Goal: Information Seeking & Learning: Learn about a topic

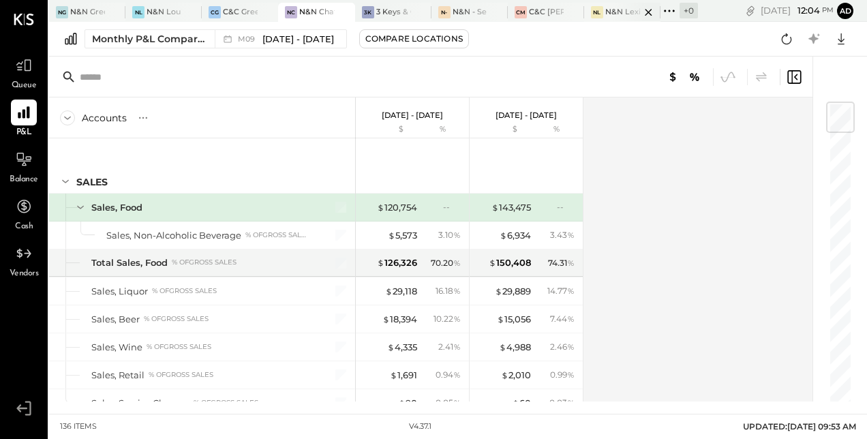
click at [608, 12] on div "N&N Lexington, LLC" at bounding box center [622, 12] width 35 height 11
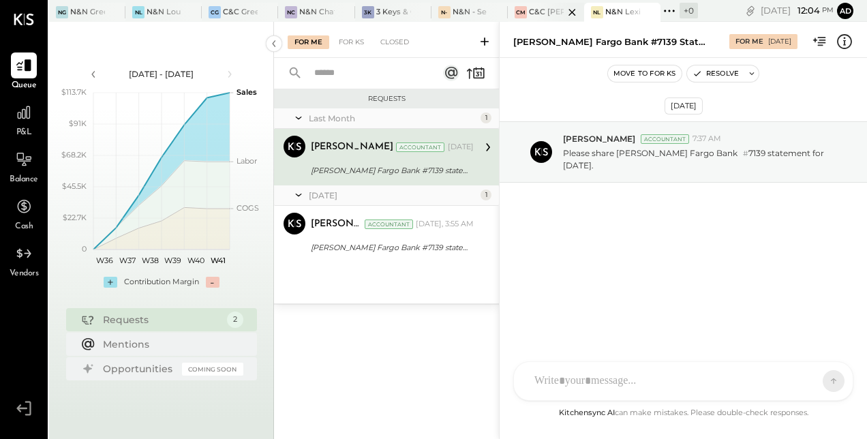
click at [533, 5] on div "CM C&C [PERSON_NAME] LLC" at bounding box center [546, 12] width 76 height 19
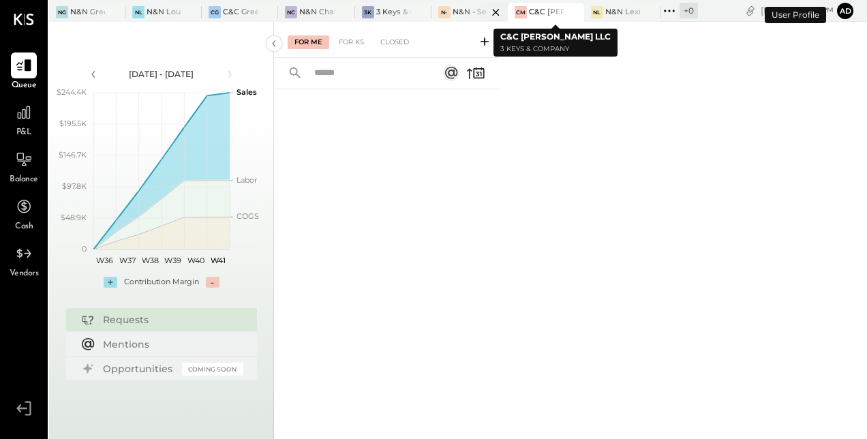
click at [460, 5] on div at bounding box center [484, 12] width 48 height 18
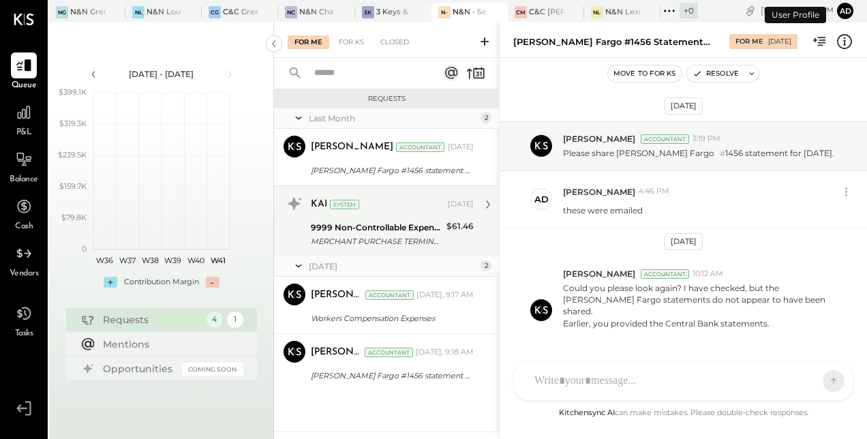
scroll to position [59, 0]
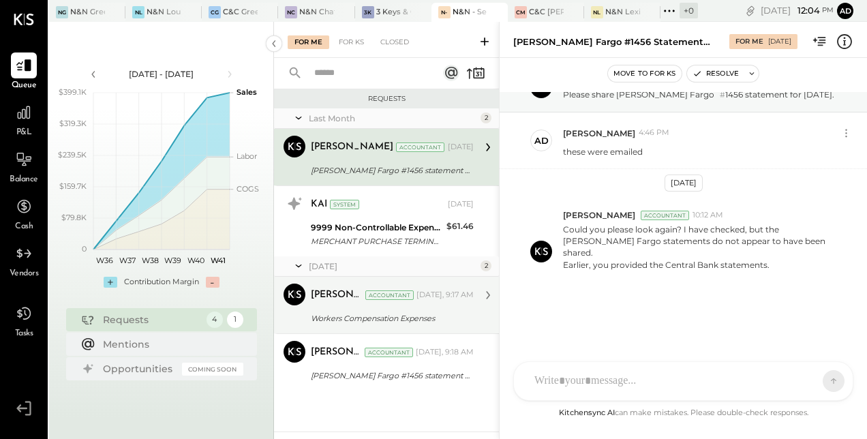
click at [355, 313] on div "Workers Compensation Expenses" at bounding box center [390, 319] width 159 height 14
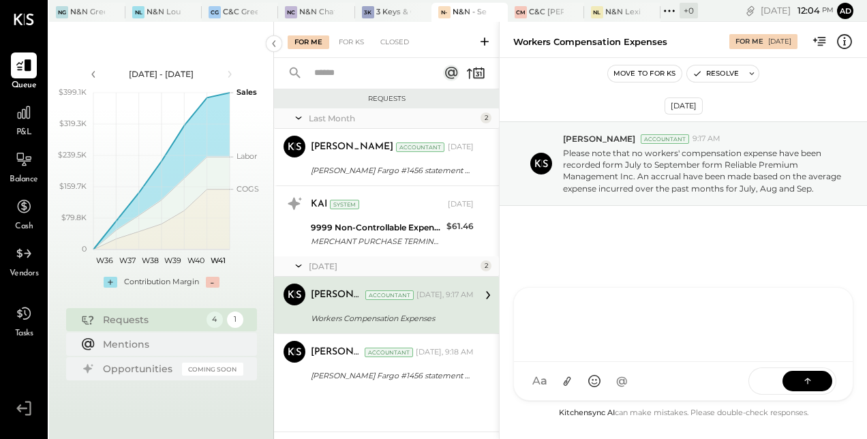
click at [560, 350] on div at bounding box center [684, 323] width 312 height 55
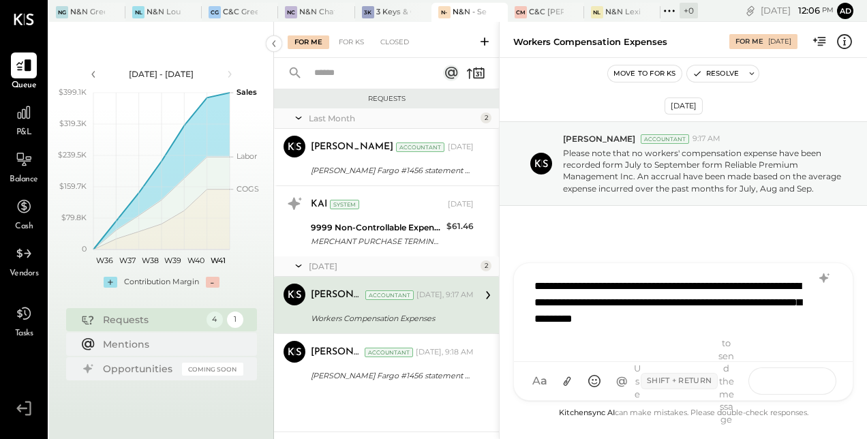
click at [820, 376] on button at bounding box center [808, 380] width 50 height 20
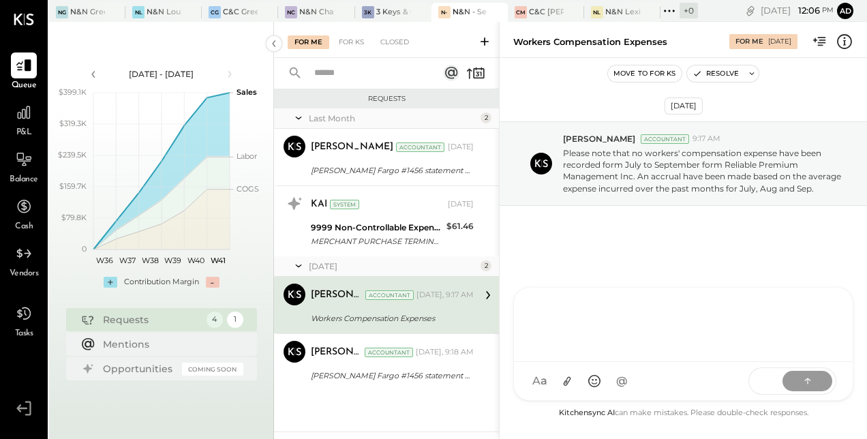
scroll to position [59, 0]
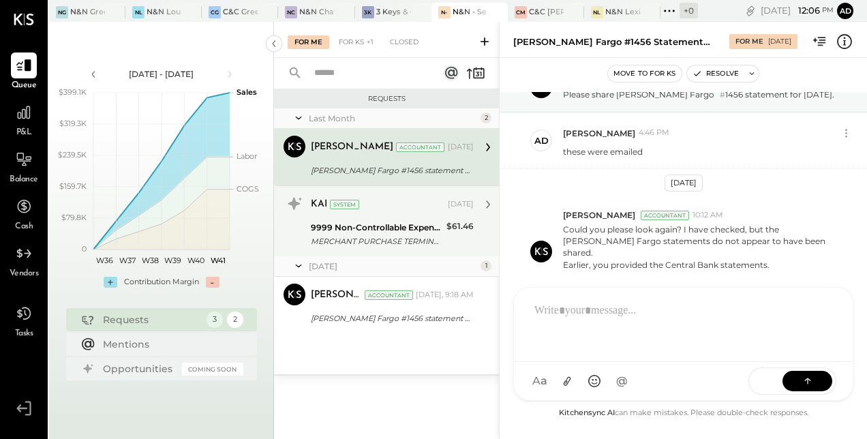
click at [364, 226] on div "9999 Non-Controllable Expenses:Other Income and Expenses:To Be Classified P&L" at bounding box center [377, 228] width 132 height 14
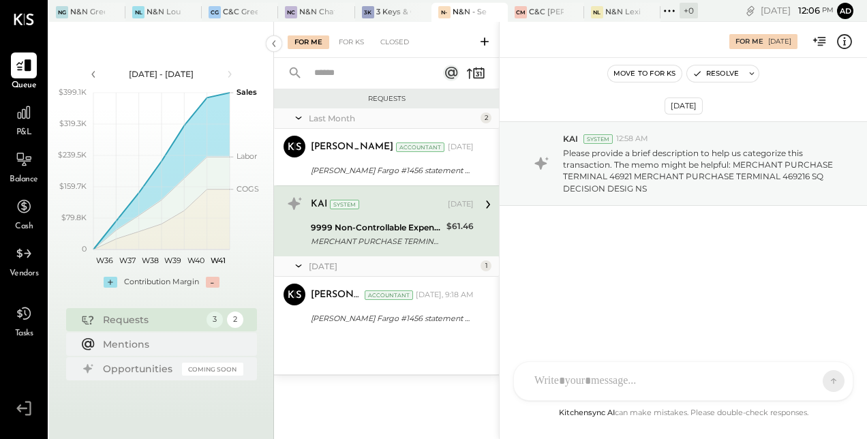
click at [556, 385] on div "[PERSON_NAME] [PERSON_NAME] HT [PERSON_NAME] B [PERSON_NAME] RS Riken [PERSON_N…" at bounding box center [683, 381] width 340 height 40
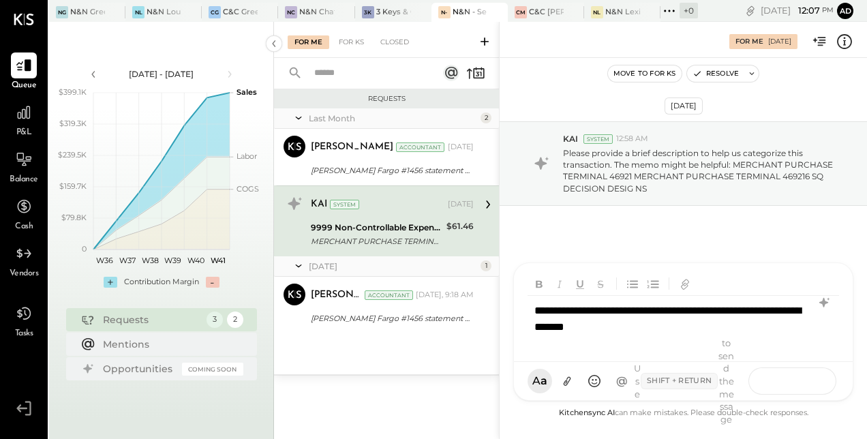
click at [801, 383] on icon at bounding box center [808, 381] width 14 height 14
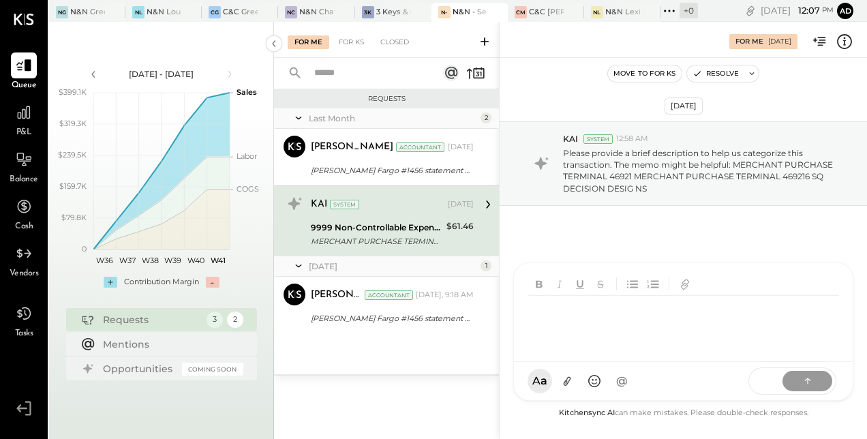
scroll to position [59, 0]
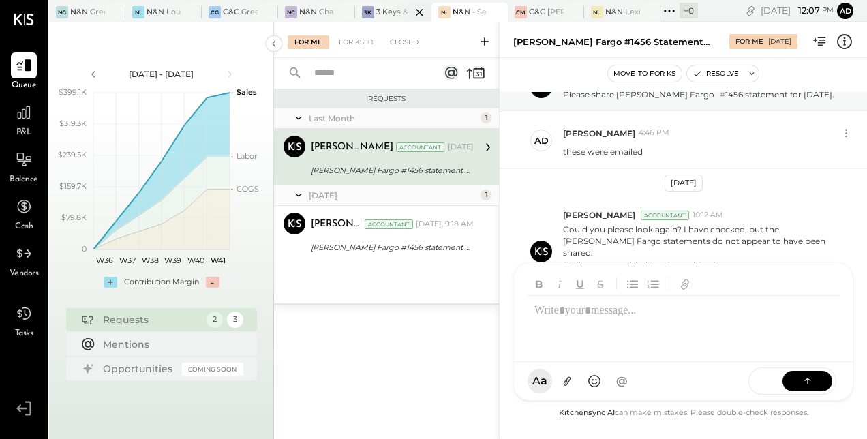
click at [393, 3] on div at bounding box center [408, 12] width 48 height 18
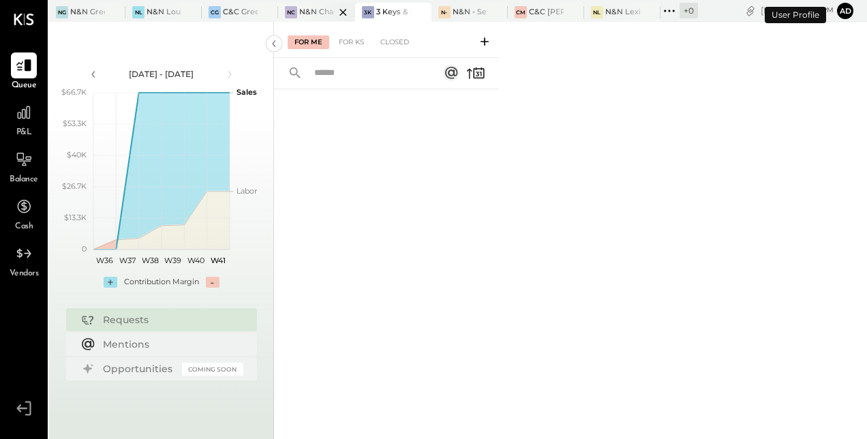
click at [303, 12] on div "N&N Chattanooga, LLC" at bounding box center [316, 12] width 35 height 11
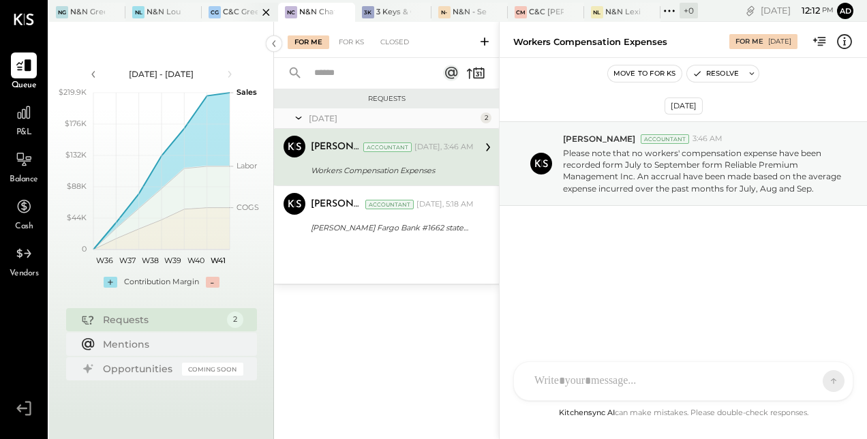
click at [230, 10] on div "C&C Greenville Main, LLC" at bounding box center [240, 12] width 35 height 11
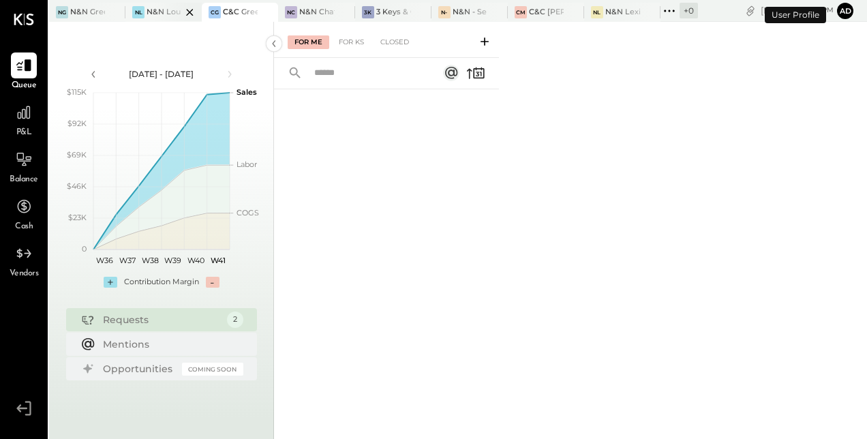
click at [143, 8] on div "NL" at bounding box center [138, 12] width 12 height 12
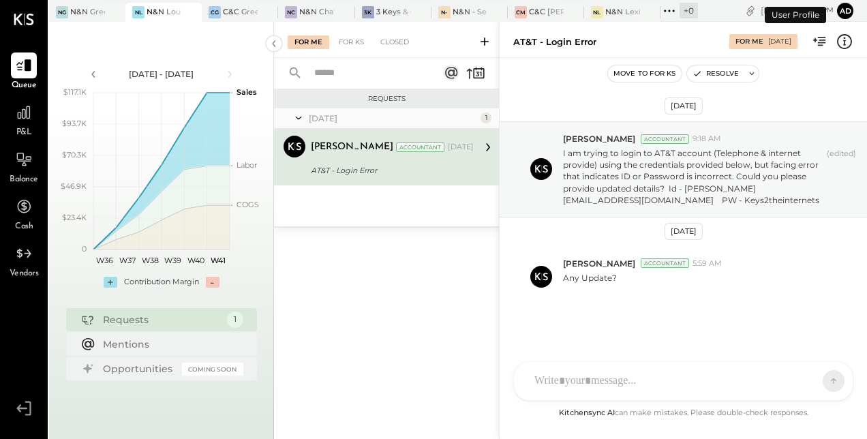
scroll to position [1, 0]
click at [74, 7] on div "N&N Greenville, LLC" at bounding box center [87, 12] width 35 height 11
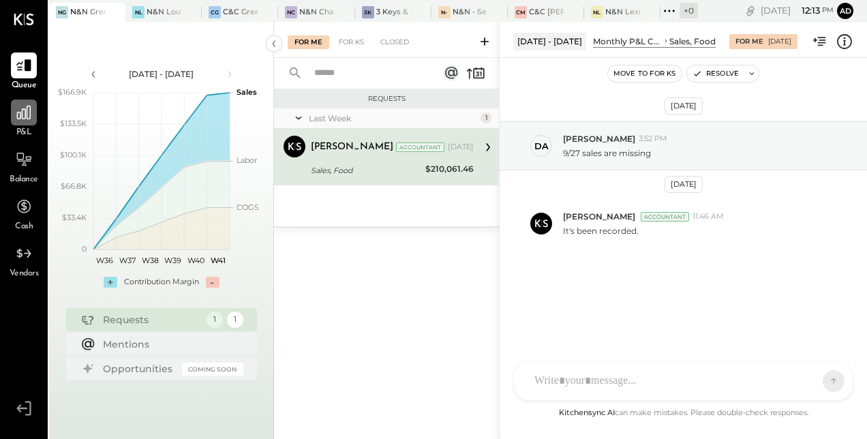
click at [18, 110] on icon at bounding box center [24, 113] width 18 height 18
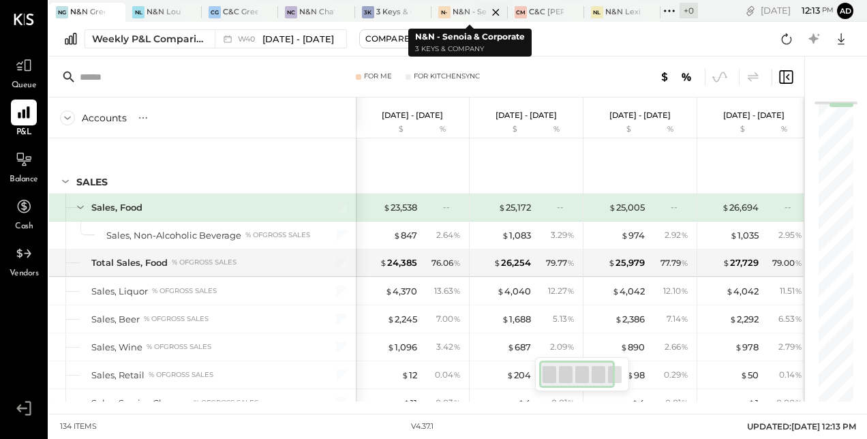
click at [481, 12] on div at bounding box center [484, 12] width 48 height 18
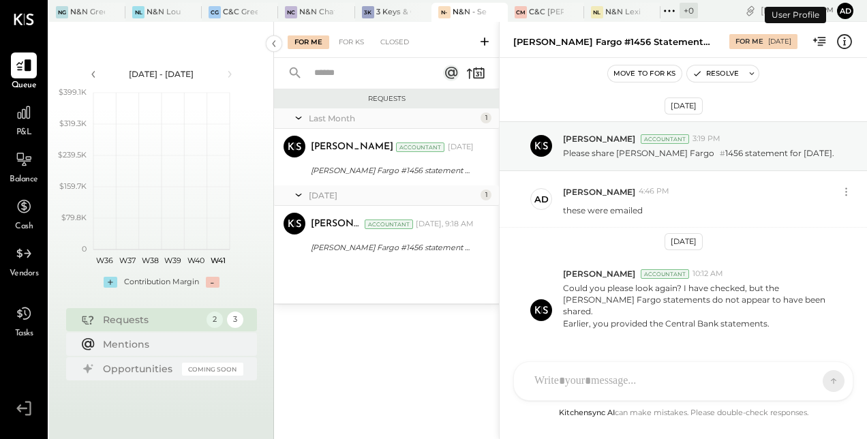
scroll to position [59, 0]
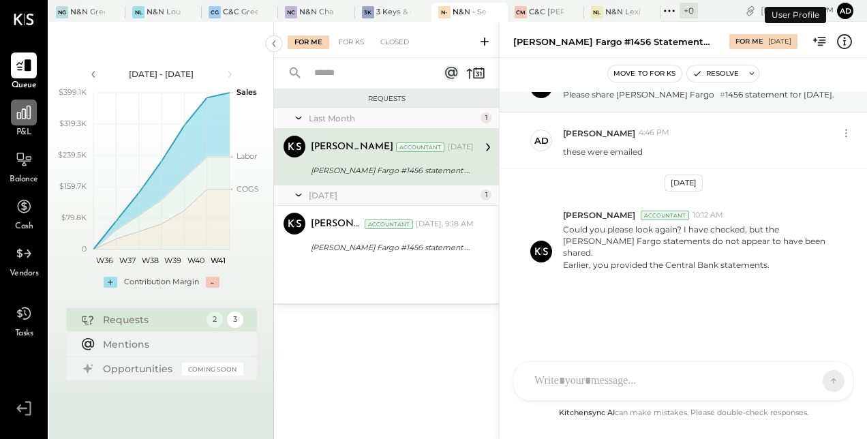
click at [21, 121] on div at bounding box center [24, 113] width 26 height 26
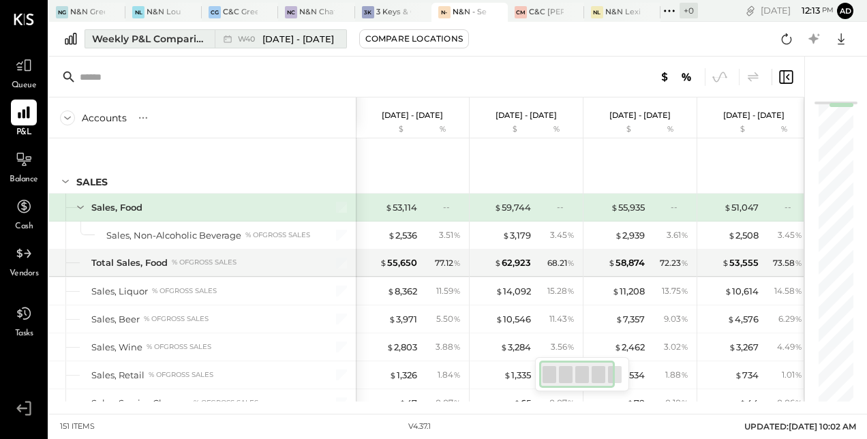
click at [143, 37] on div "Weekly P&L Comparison" at bounding box center [149, 39] width 115 height 14
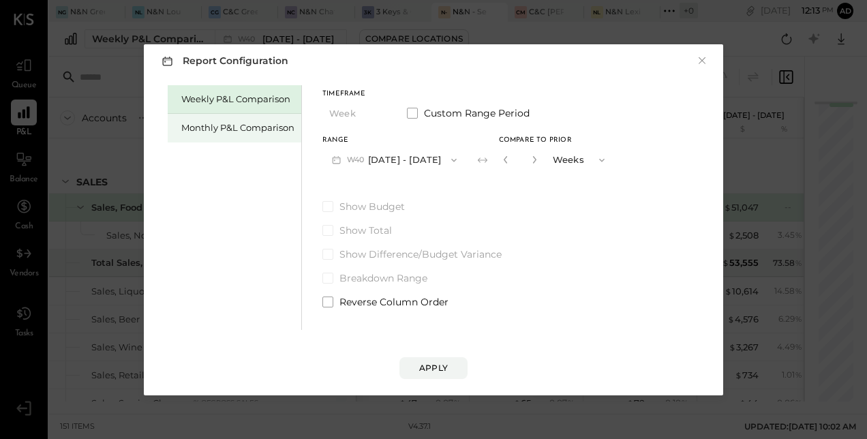
click at [203, 130] on div "Monthly P&L Comparison" at bounding box center [237, 127] width 113 height 13
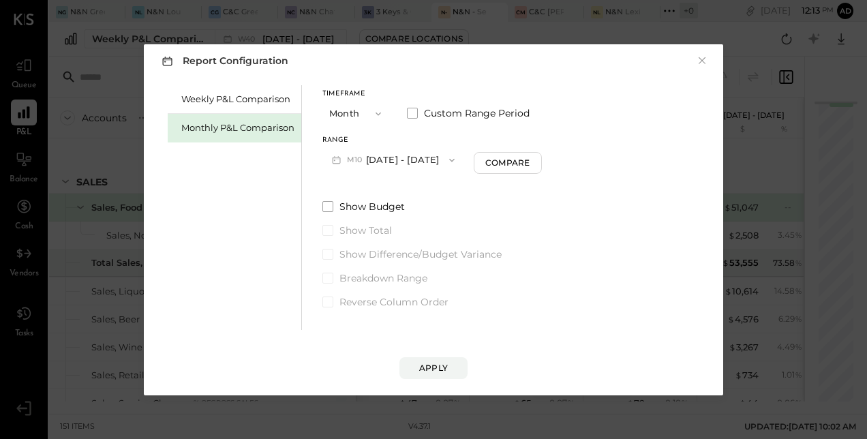
click at [409, 162] on button "M10 [DATE] - [DATE]" at bounding box center [393, 159] width 142 height 25
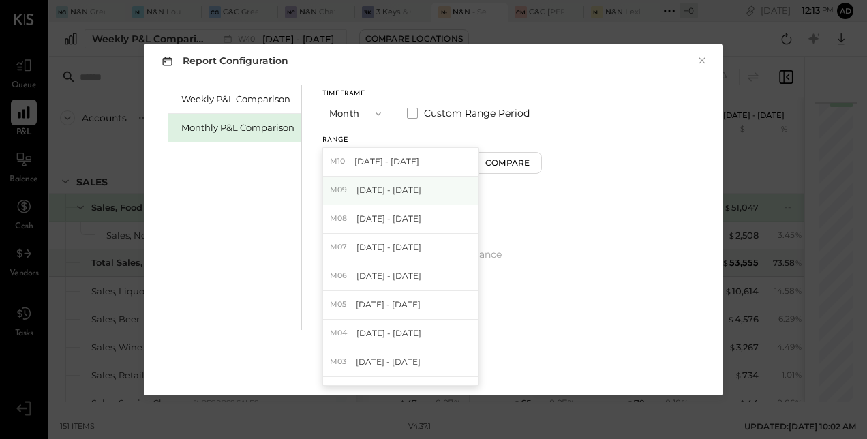
click at [379, 188] on span "[DATE] - [DATE]" at bounding box center [389, 190] width 65 height 12
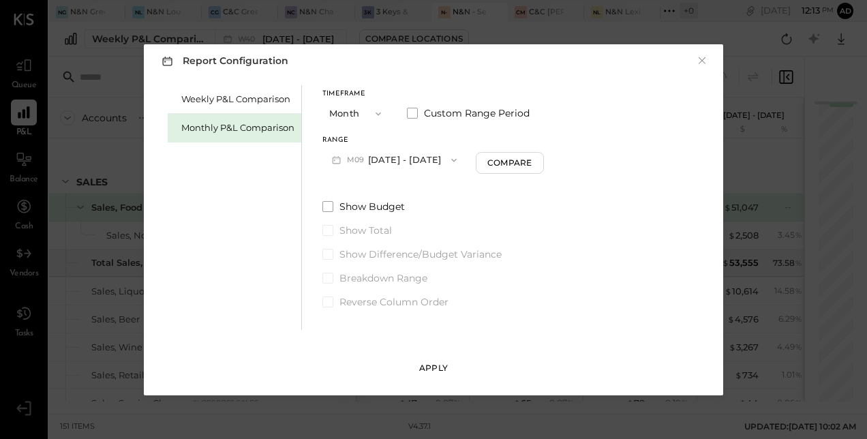
click at [428, 362] on div "Apply" at bounding box center [433, 368] width 29 height 12
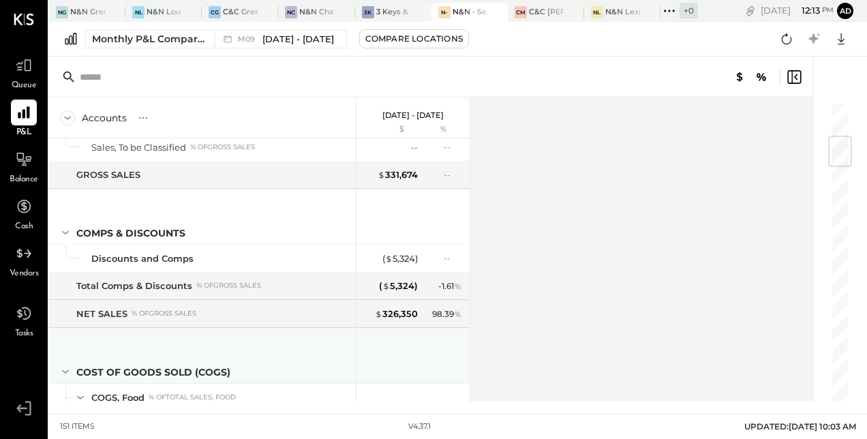
scroll to position [285, 0]
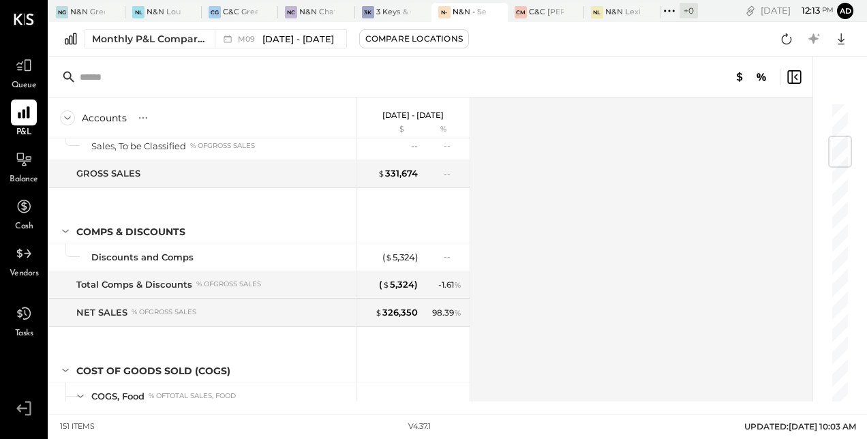
drag, startPoint x: 415, startPoint y: 180, endPoint x: 370, endPoint y: -1, distance: 186.9
click at [370, 0] on html "Queue P&L Balance Cash Vendors Tasks v 4.37.[GEOGRAPHIC_DATA], LLC [GEOGRAPHIC_…" at bounding box center [433, 219] width 867 height 439
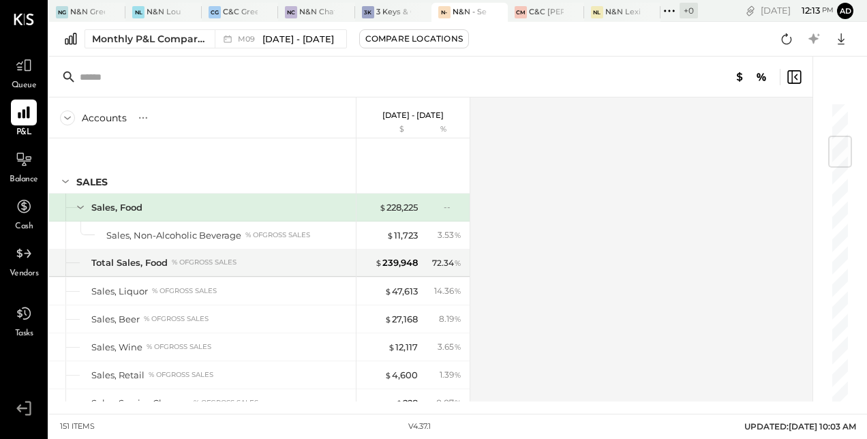
click at [588, 177] on div "Accounts S % GL [DATE] - [DATE] $ % SALES Sales, Food Sales, Non-Alcoholic Beve…" at bounding box center [432, 249] width 766 height 304
click at [352, 213] on div "Sales, Food" at bounding box center [202, 207] width 307 height 27
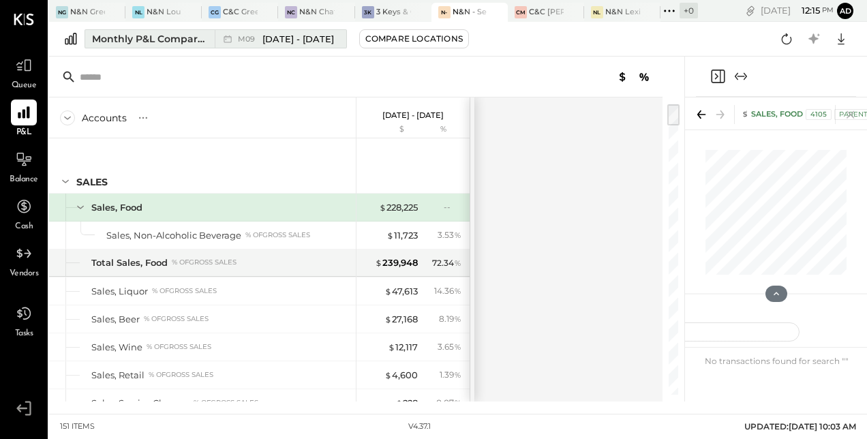
click at [172, 42] on div "Monthly P&L Comparison" at bounding box center [149, 39] width 115 height 14
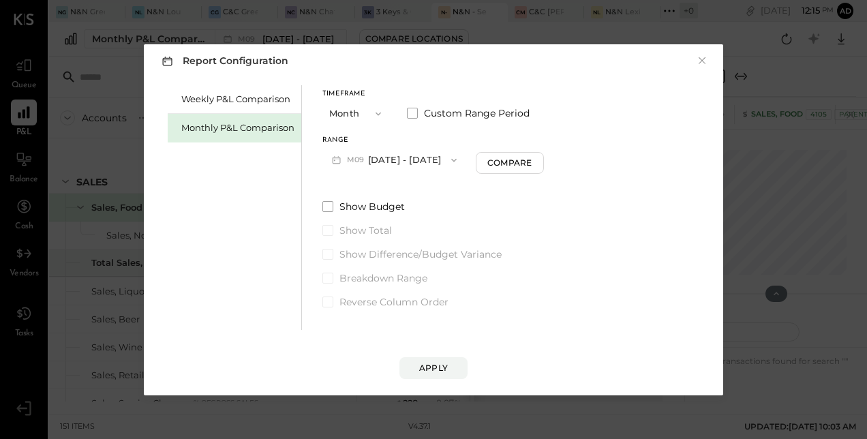
click at [356, 110] on button "Month" at bounding box center [356, 113] width 68 height 25
click at [356, 110] on span "Month" at bounding box center [346, 113] width 27 height 9
click at [356, 110] on button "Month" at bounding box center [356, 113] width 68 height 25
click at [359, 131] on div "Quarter" at bounding box center [356, 137] width 67 height 25
click at [361, 115] on button "Quarter" at bounding box center [356, 113] width 68 height 25
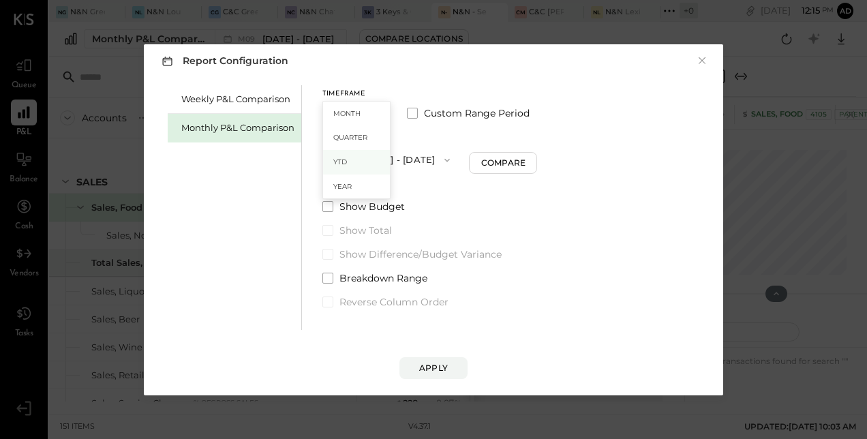
click at [341, 165] on span "YTD" at bounding box center [340, 161] width 14 height 9
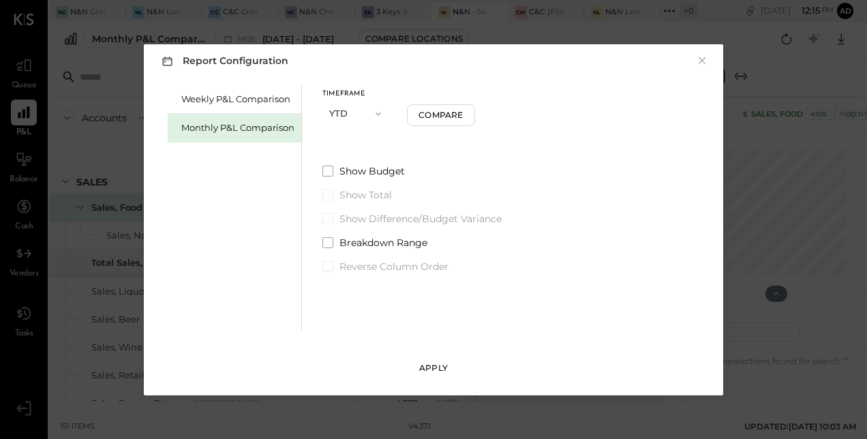
click at [427, 371] on div "Apply" at bounding box center [433, 368] width 29 height 12
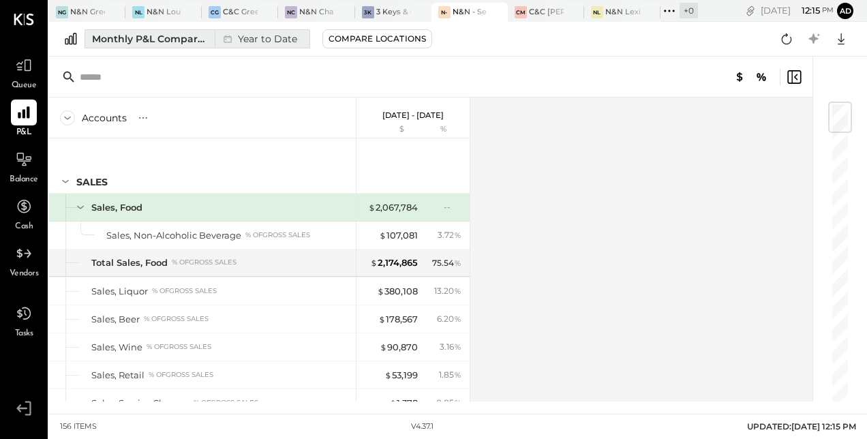
click at [193, 35] on div "Monthly P&L Comparison" at bounding box center [149, 39] width 115 height 14
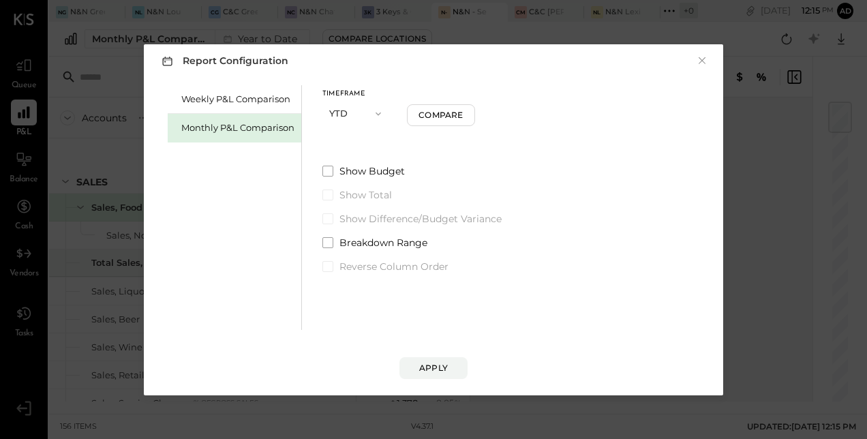
click at [356, 117] on button "YTD" at bounding box center [356, 113] width 68 height 25
click at [353, 108] on div "Month" at bounding box center [356, 114] width 67 height 25
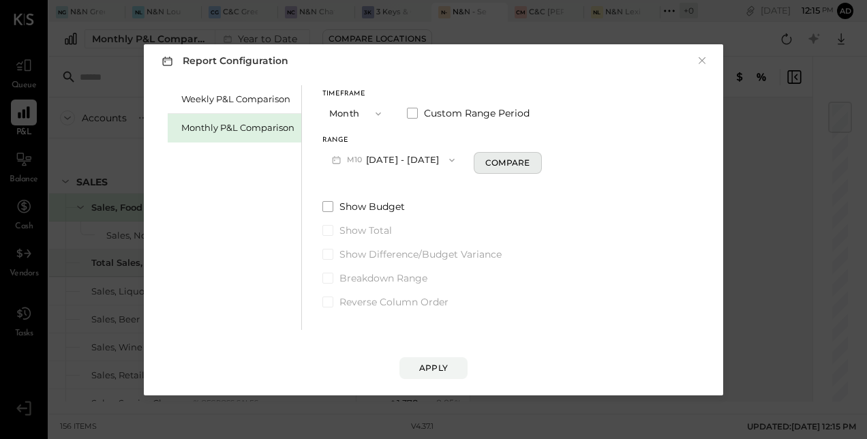
click at [491, 164] on div "Compare" at bounding box center [507, 163] width 44 height 12
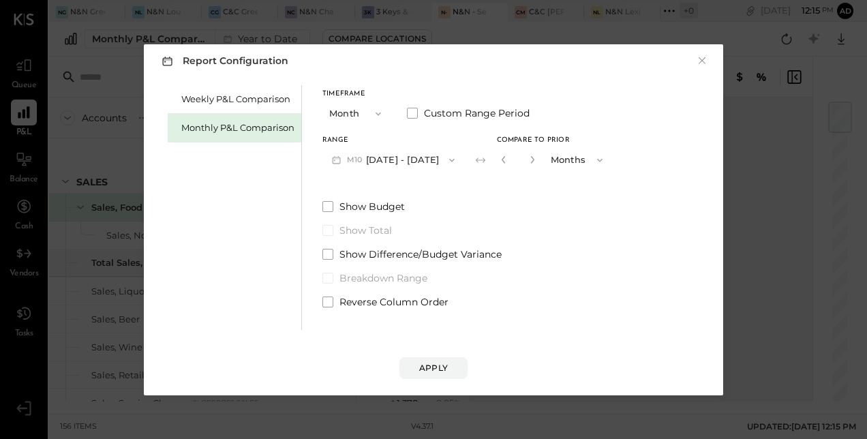
click at [530, 162] on div "*" at bounding box center [518, 159] width 42 height 25
click at [528, 160] on icon "button" at bounding box center [532, 159] width 8 height 8
type input "*"
click at [430, 365] on div "Apply" at bounding box center [433, 368] width 29 height 12
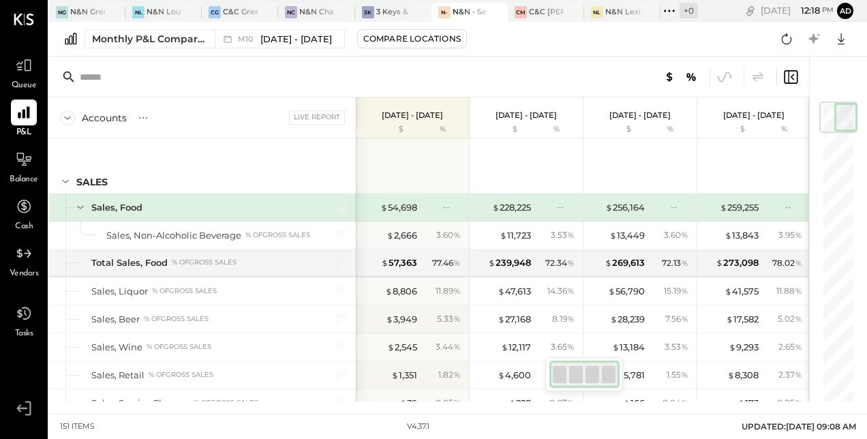
click at [451, 91] on div at bounding box center [429, 77] width 760 height 41
click at [12, 82] on span "Queue" at bounding box center [24, 86] width 25 height 12
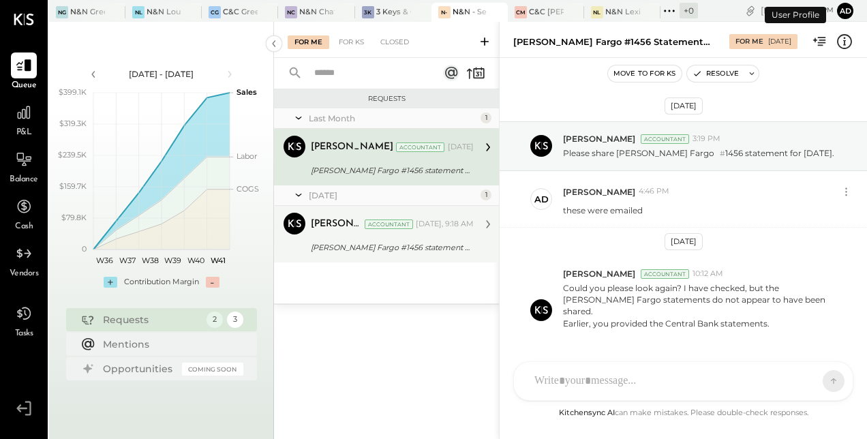
scroll to position [59, 0]
